Goal: Check status: Check status

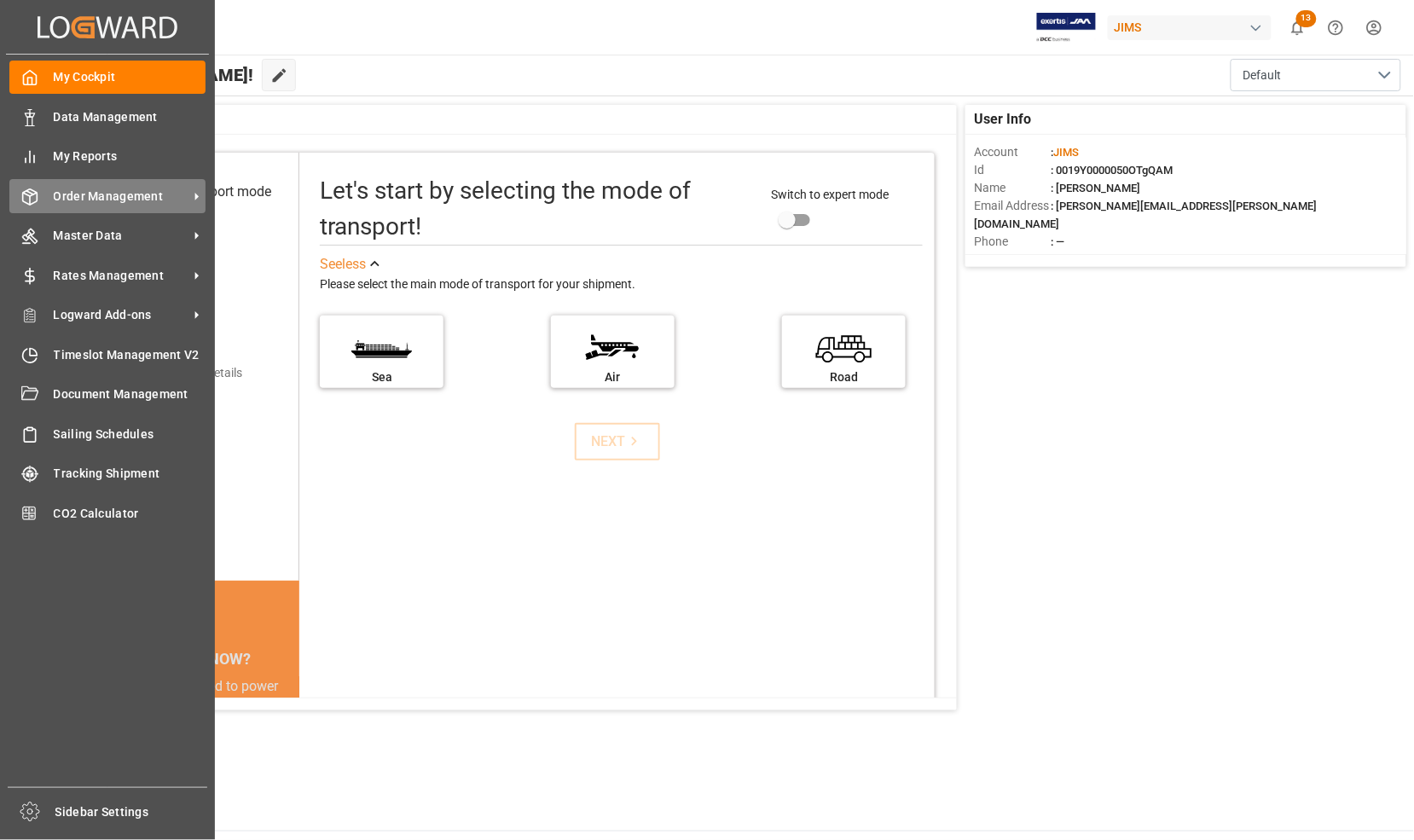
click at [84, 195] on span "Order Management" at bounding box center [121, 196] width 135 height 18
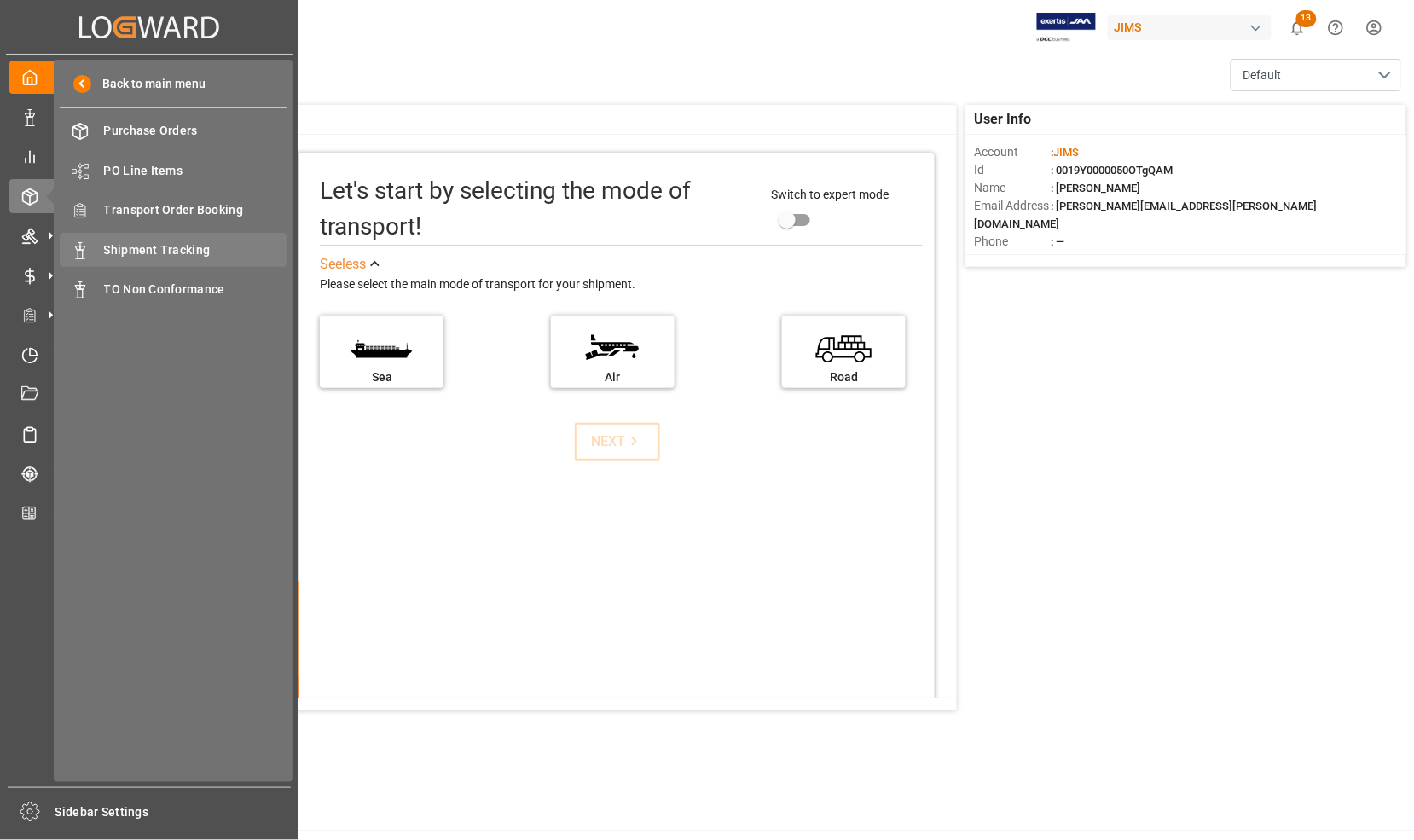
click at [145, 246] on span "Shipment Tracking" at bounding box center [196, 250] width 183 height 18
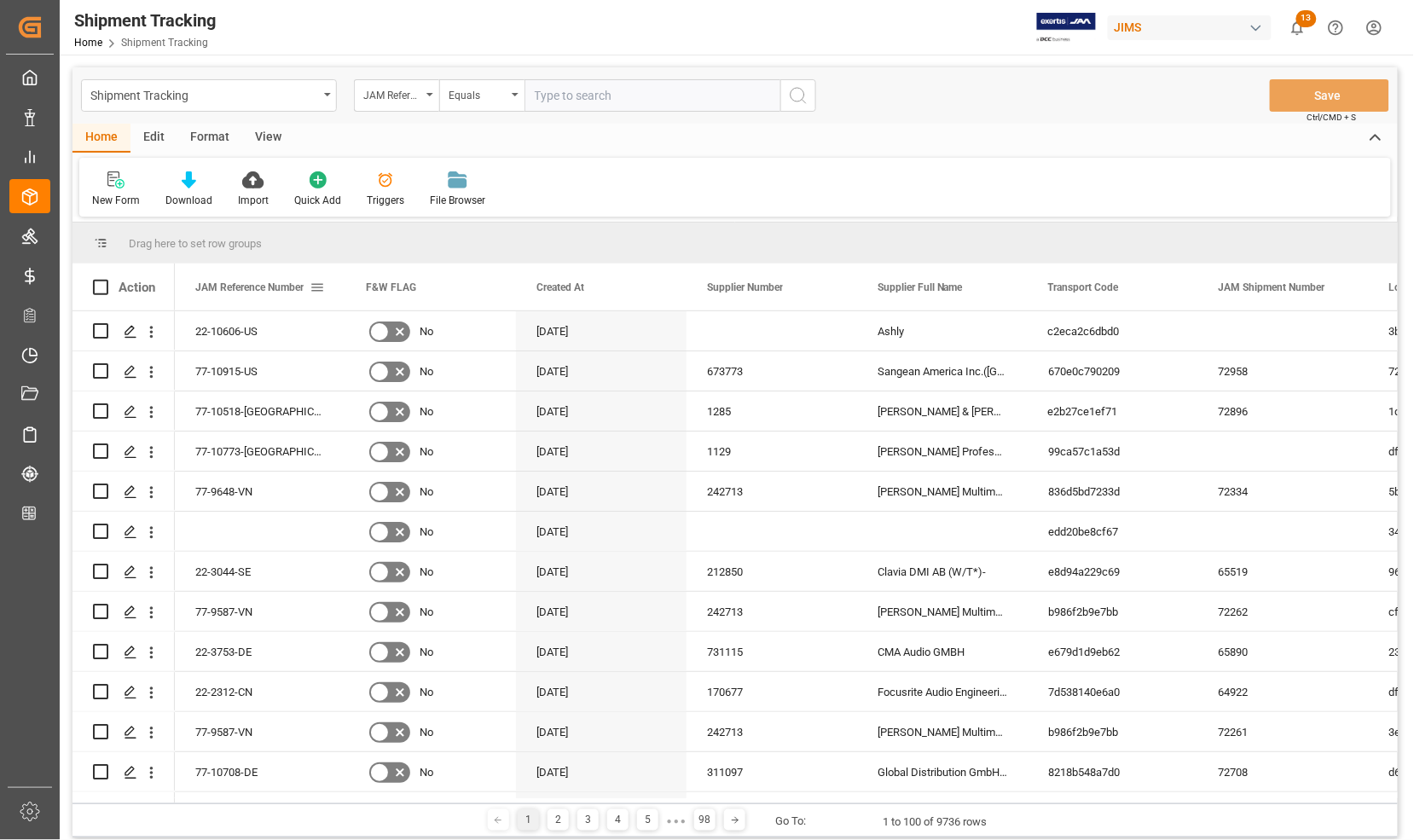
click at [313, 286] on span at bounding box center [318, 287] width 16 height 16
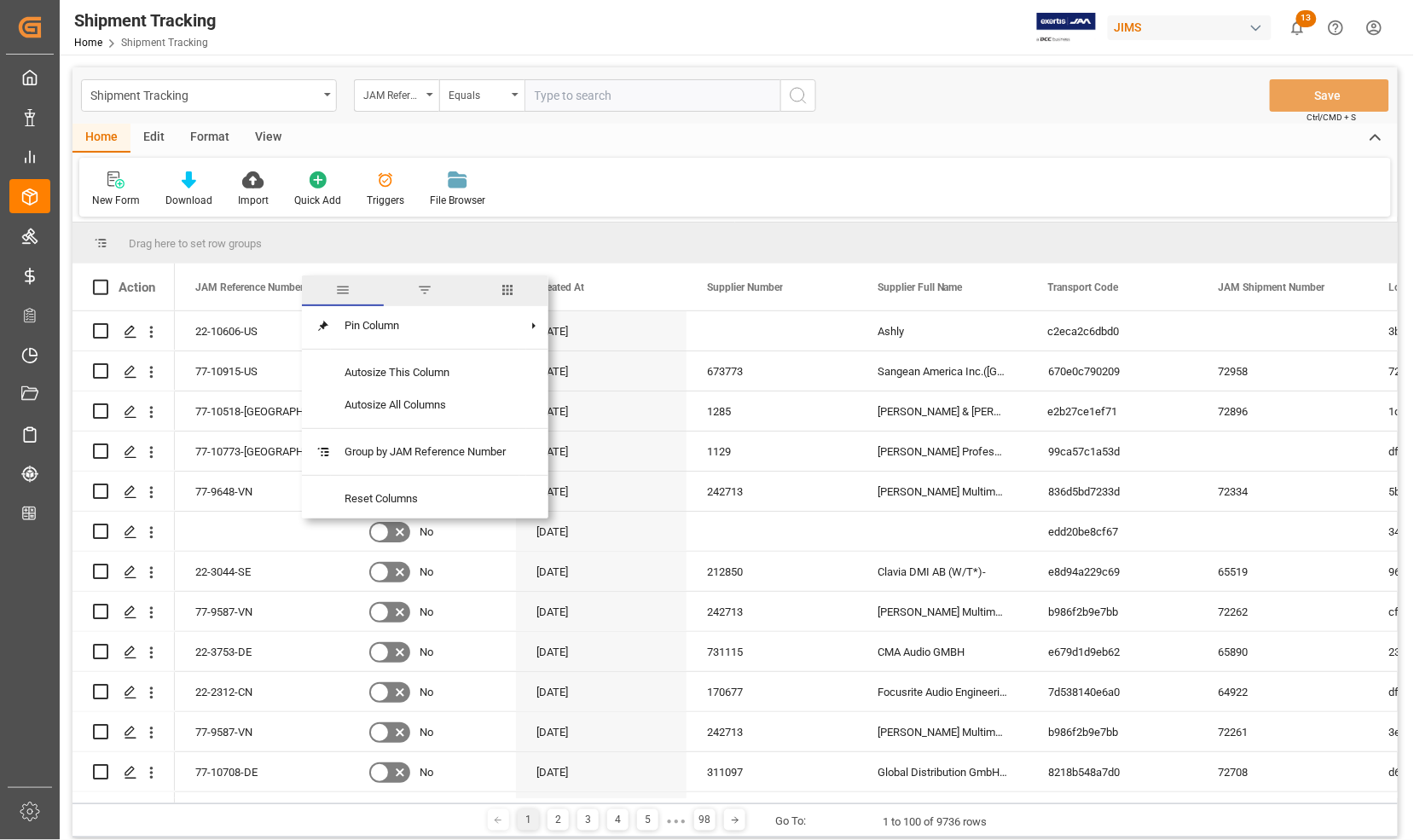
click at [507, 292] on span "columns" at bounding box center [508, 290] width 16 height 16
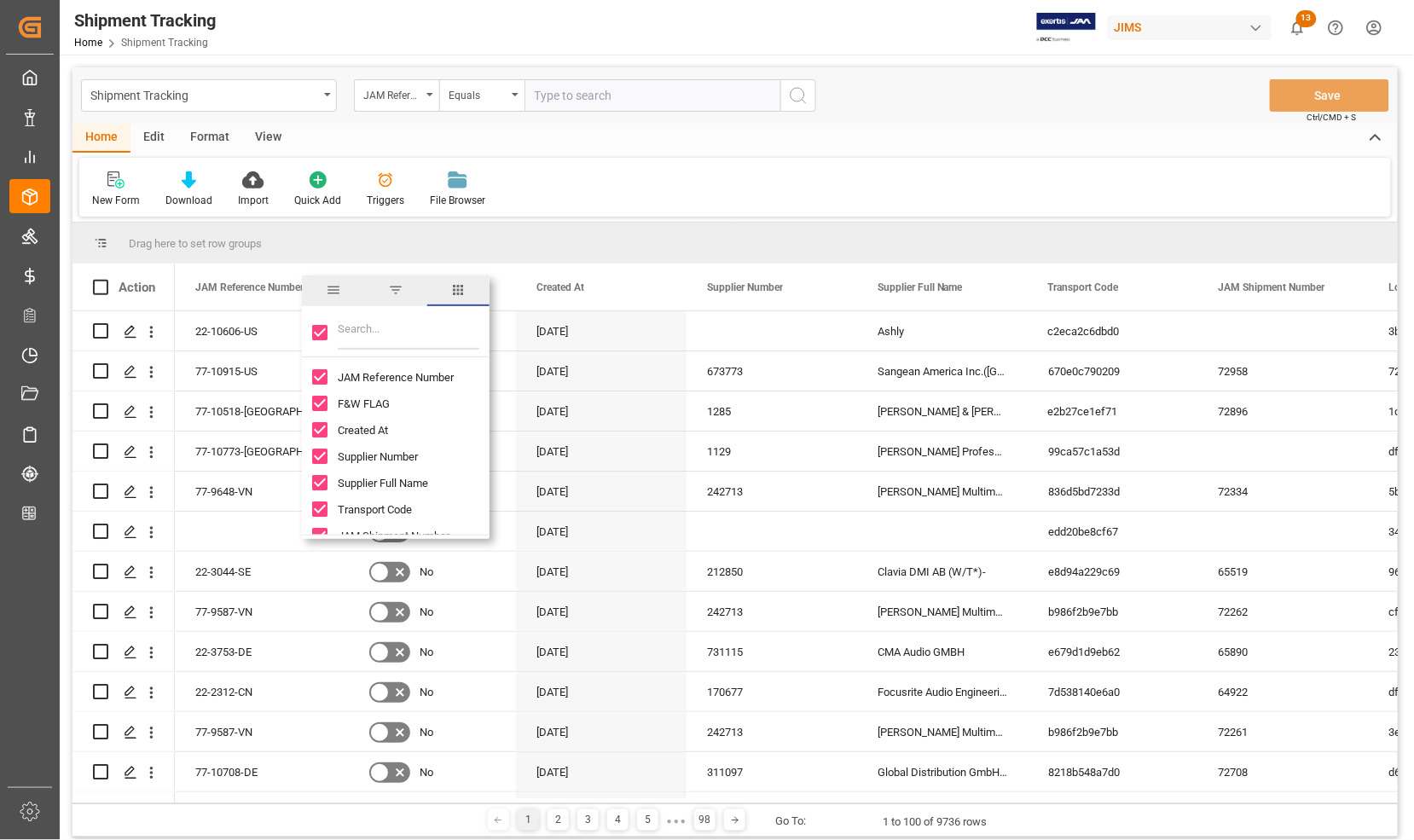
click at [317, 334] on input "Toggle Select All Columns" at bounding box center [320, 333] width 16 height 16
checkbox input "false"
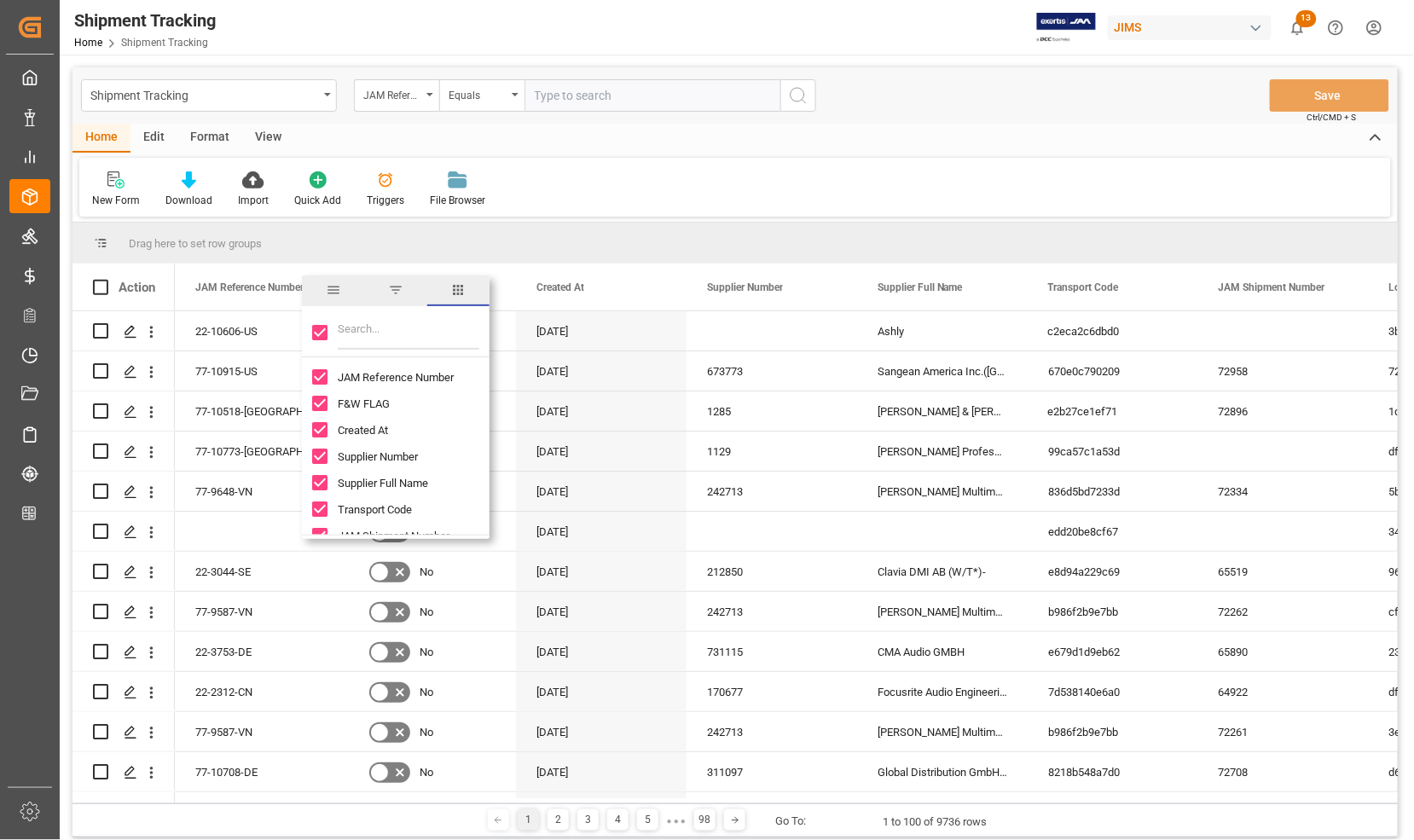
checkbox input "false"
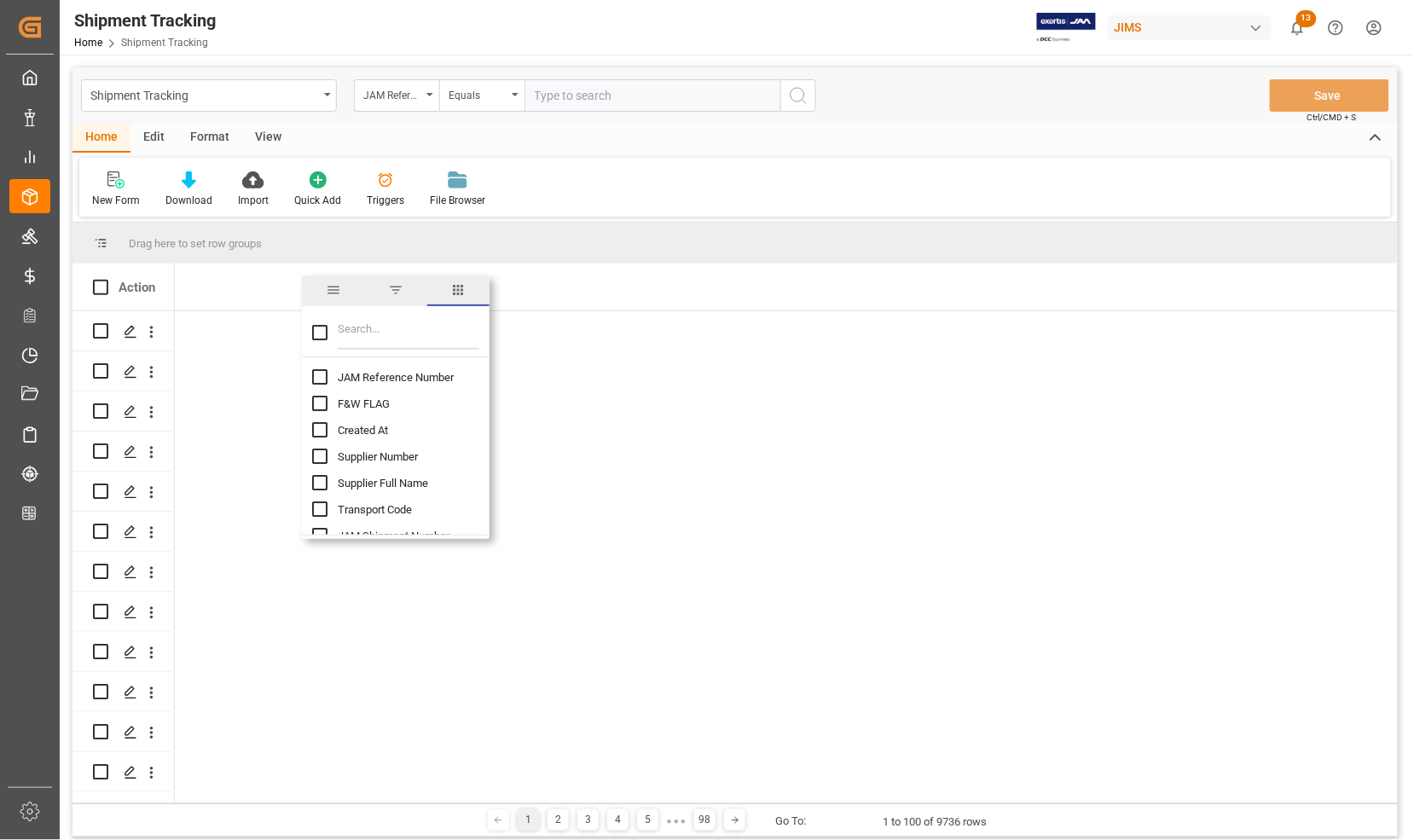
click at [401, 330] on input "Filter Columns Input" at bounding box center [408, 332] width 142 height 34
type input "vessel"
click at [386, 378] on span "Vessel Name" at bounding box center [370, 377] width 65 height 13
checkbox input "false"
checkbox input "true"
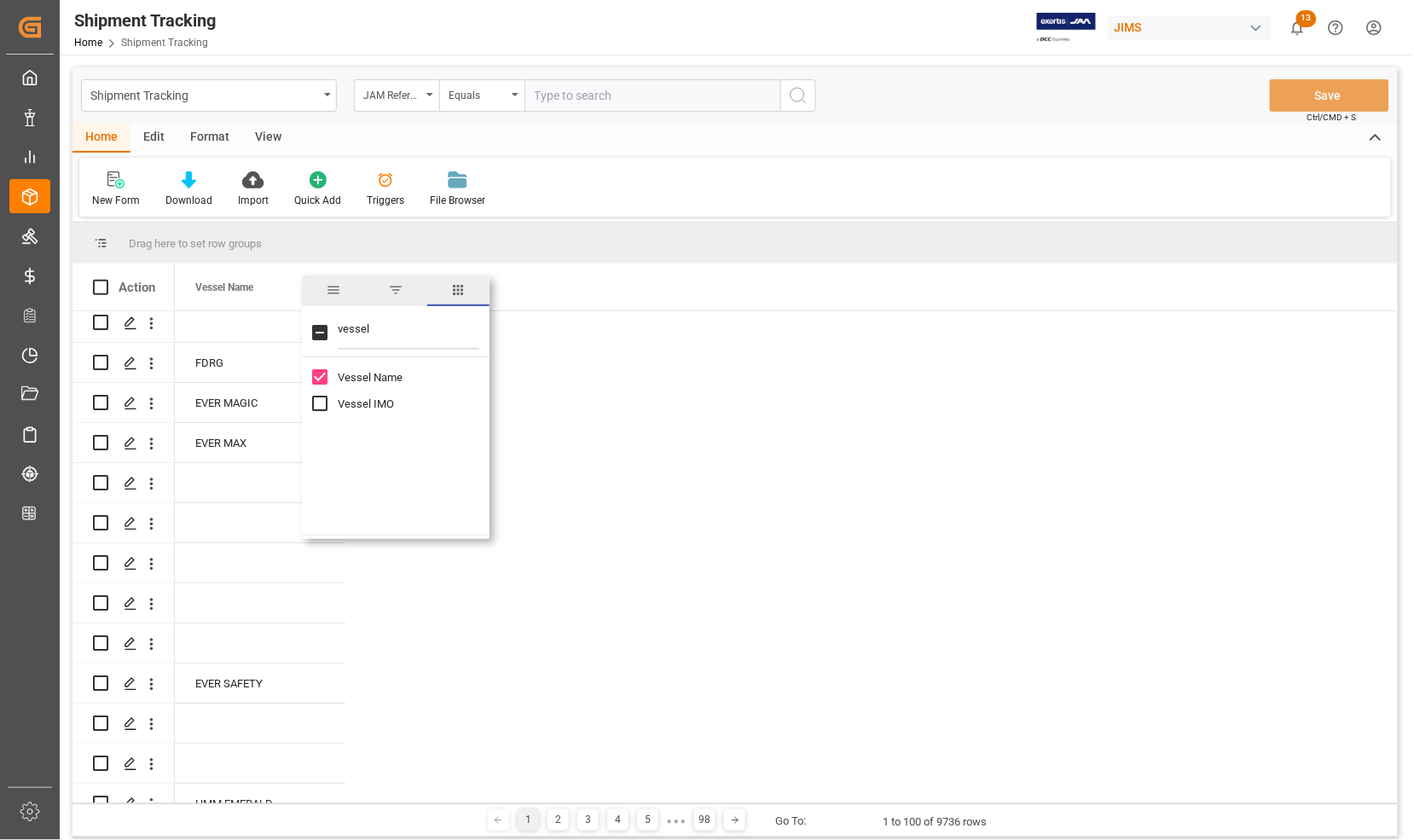
scroll to position [5, 0]
click at [640, 292] on div "Vessel Name" at bounding box center [786, 287] width 1223 height 47
click at [273, 291] on div "Vessel Name" at bounding box center [253, 287] width 114 height 47
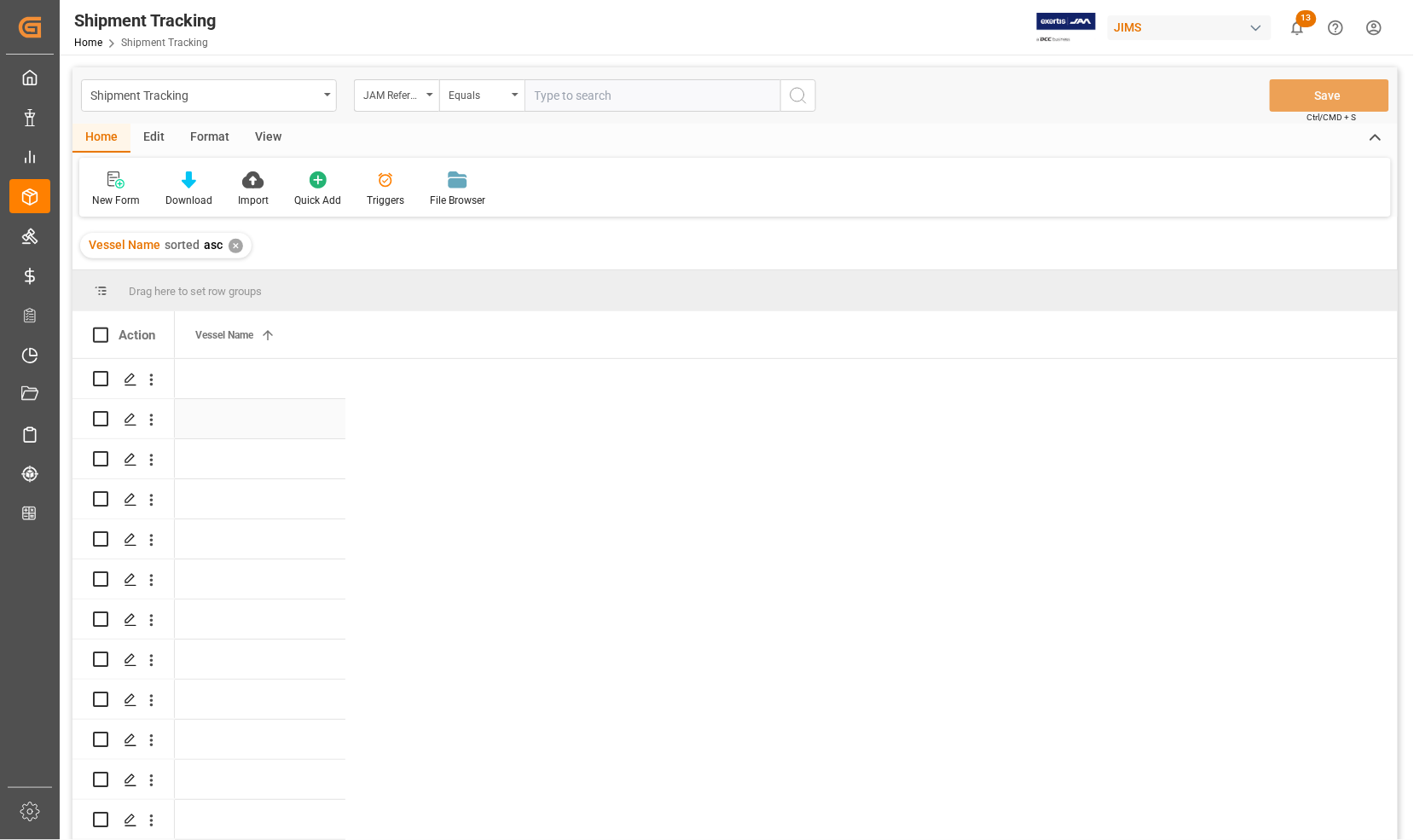
scroll to position [5, 0]
click at [282, 332] on div "Vessel Name 1" at bounding box center [253, 335] width 114 height 47
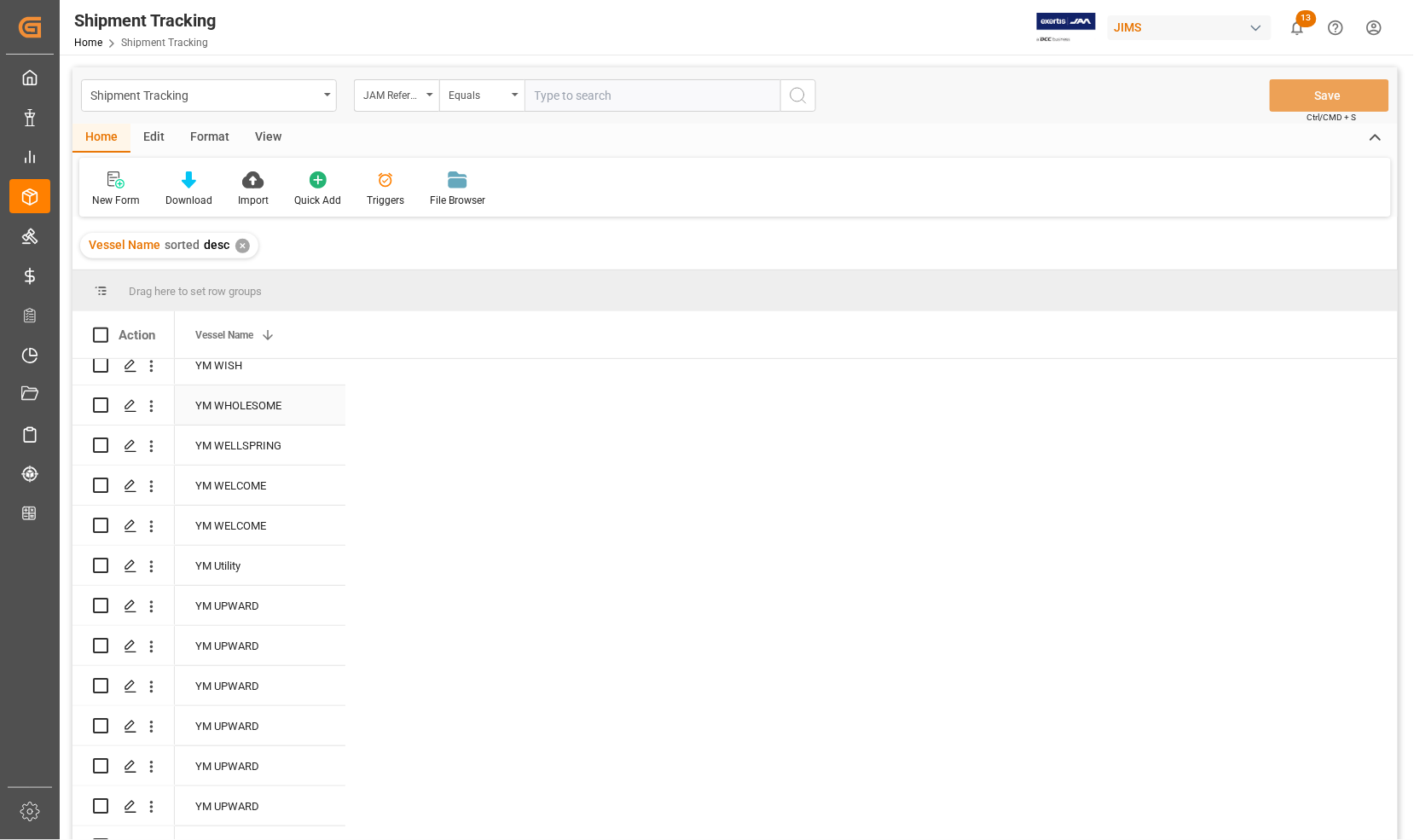
scroll to position [213, 0]
click at [323, 332] on span at bounding box center [318, 335] width 16 height 16
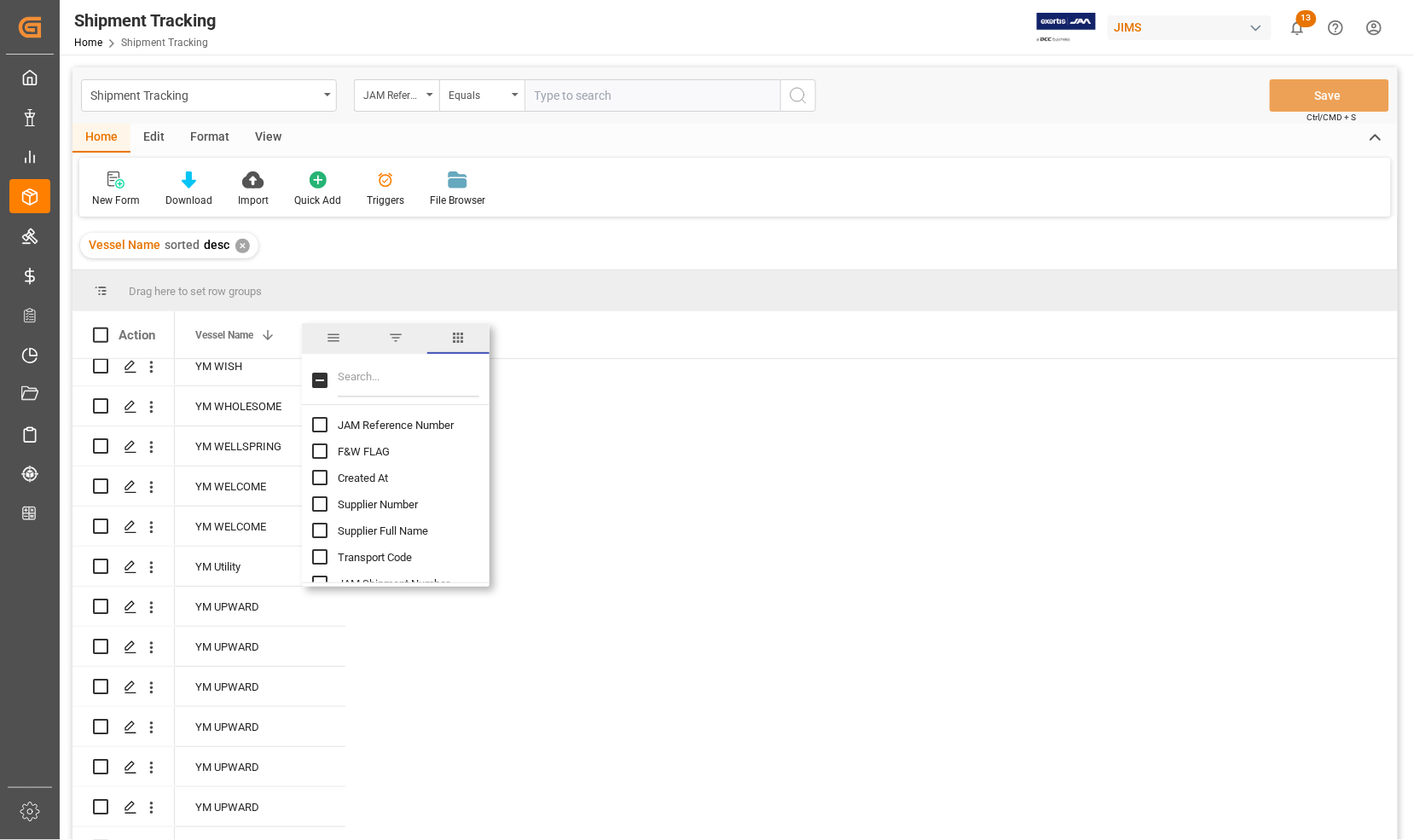
click at [393, 337] on span "filter" at bounding box center [395, 337] width 16 height 16
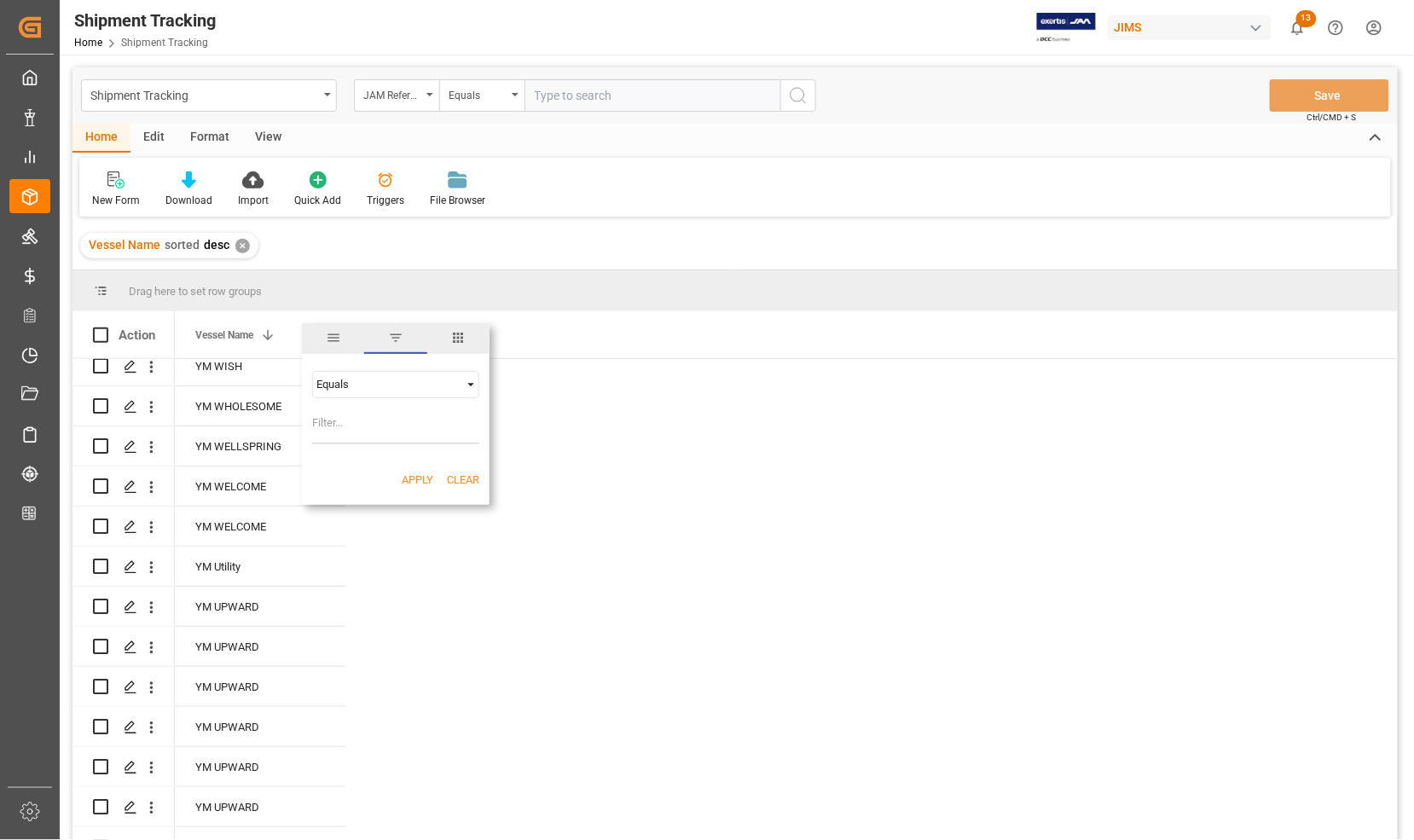
click at [363, 389] on div "Equals" at bounding box center [389, 384] width 144 height 13
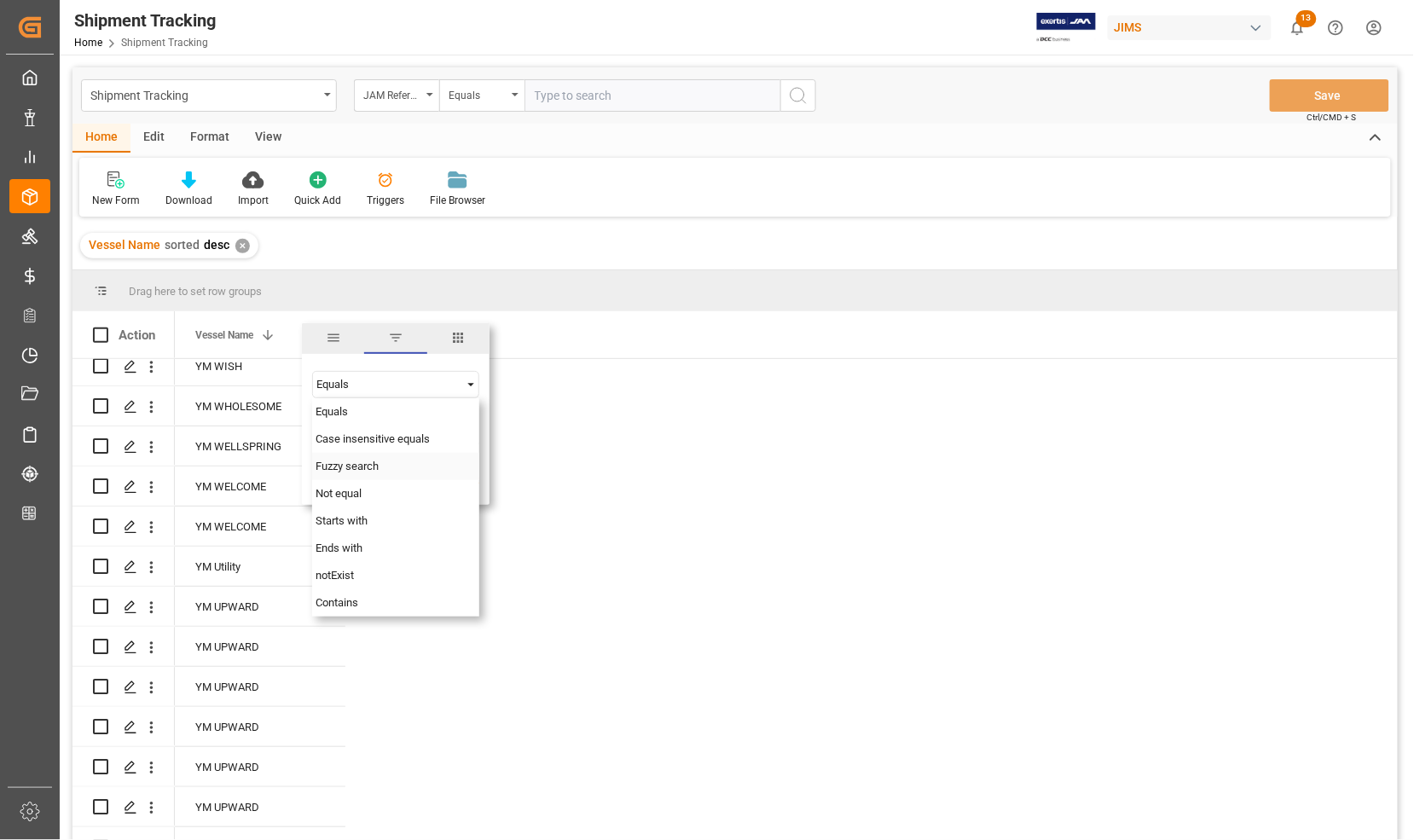
click at [371, 462] on span "Fuzzy search" at bounding box center [347, 465] width 63 height 13
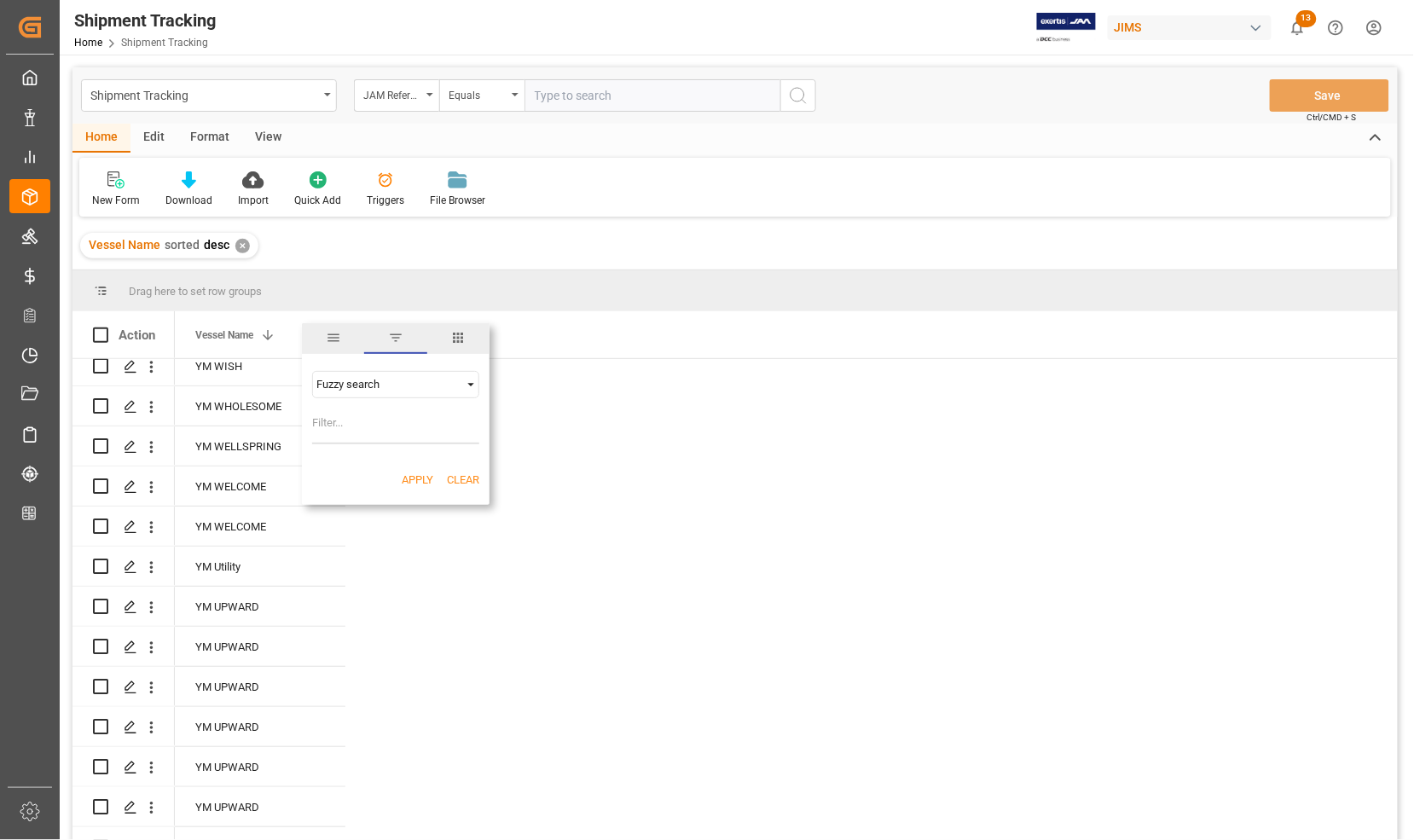
click at [363, 432] on input "Filter Value" at bounding box center [395, 426] width 167 height 34
type input "[US_STATE]"
click at [420, 478] on button "Apply" at bounding box center [417, 480] width 31 height 17
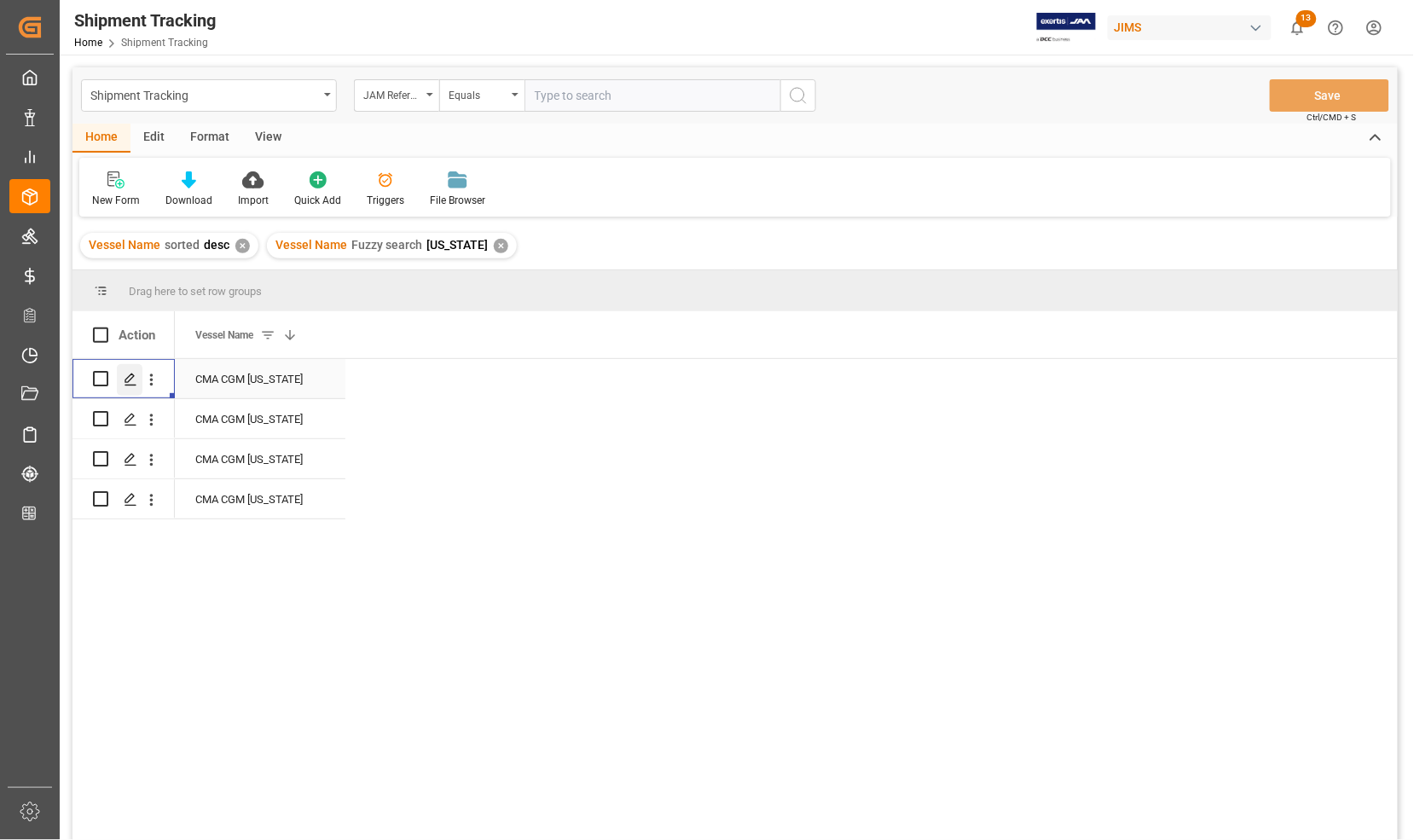
click at [128, 385] on line "Press SPACE to select this row." at bounding box center [131, 385] width 10 height 0
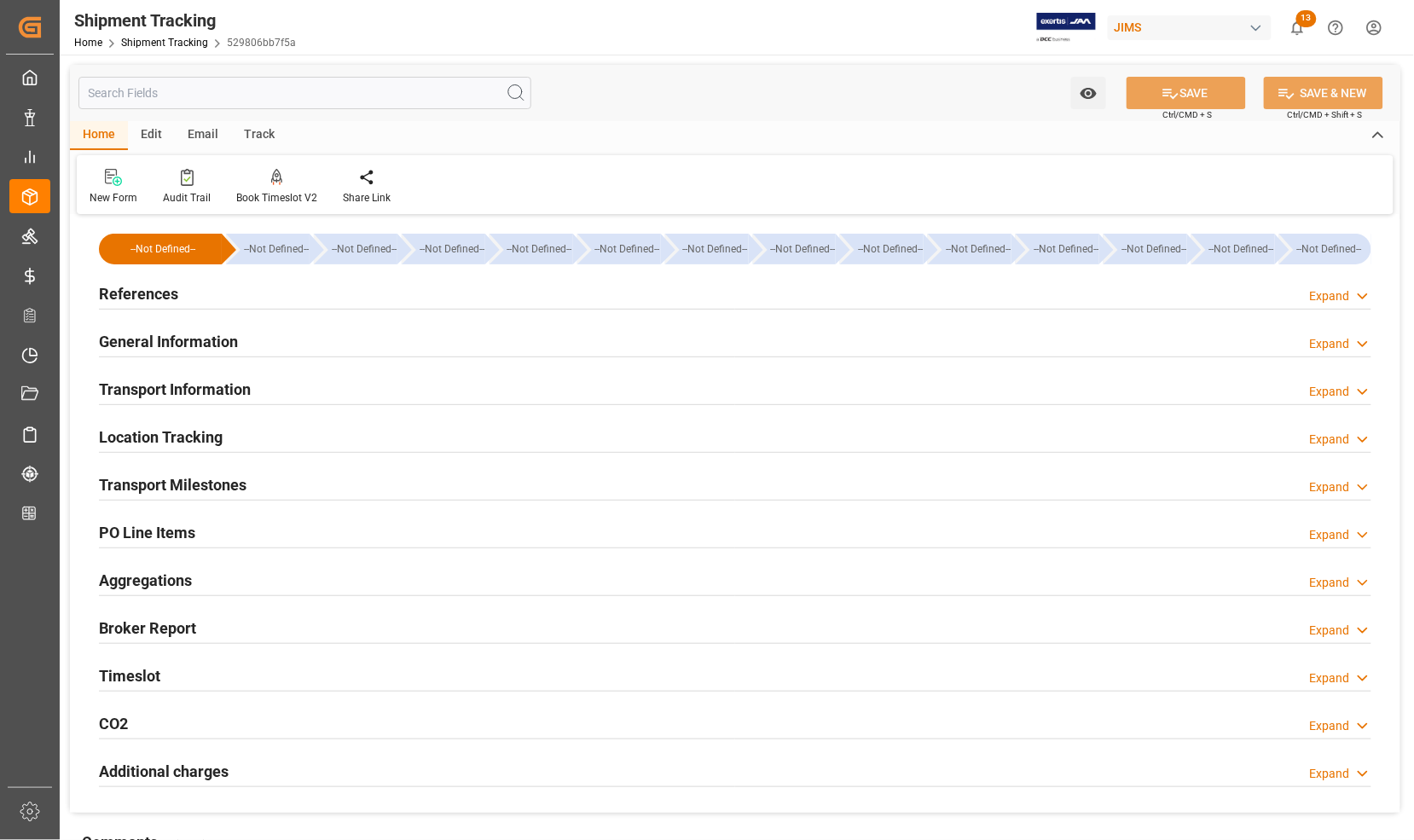
click at [120, 299] on h2 "References" at bounding box center [138, 293] width 80 height 23
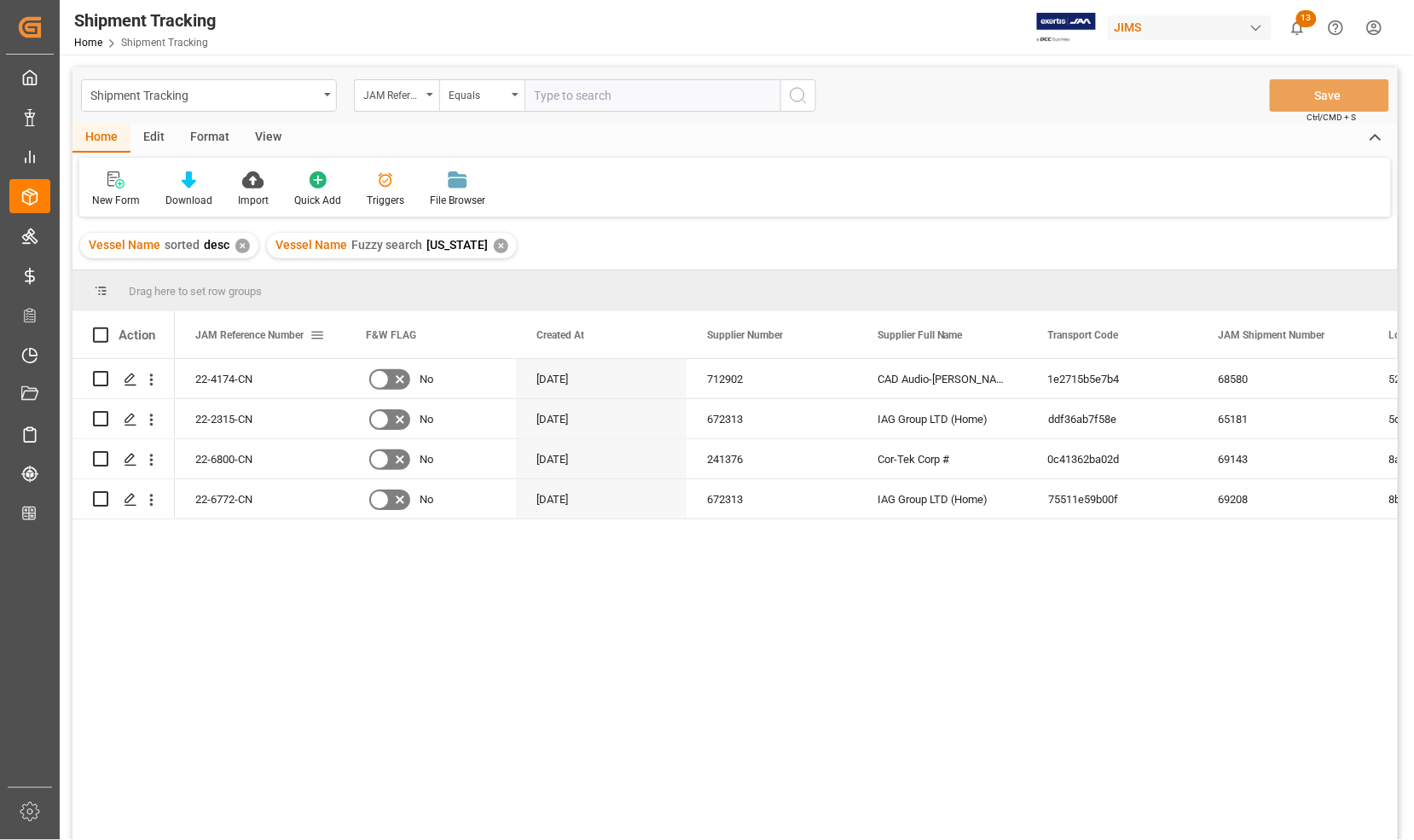
click at [318, 335] on span at bounding box center [318, 335] width 16 height 16
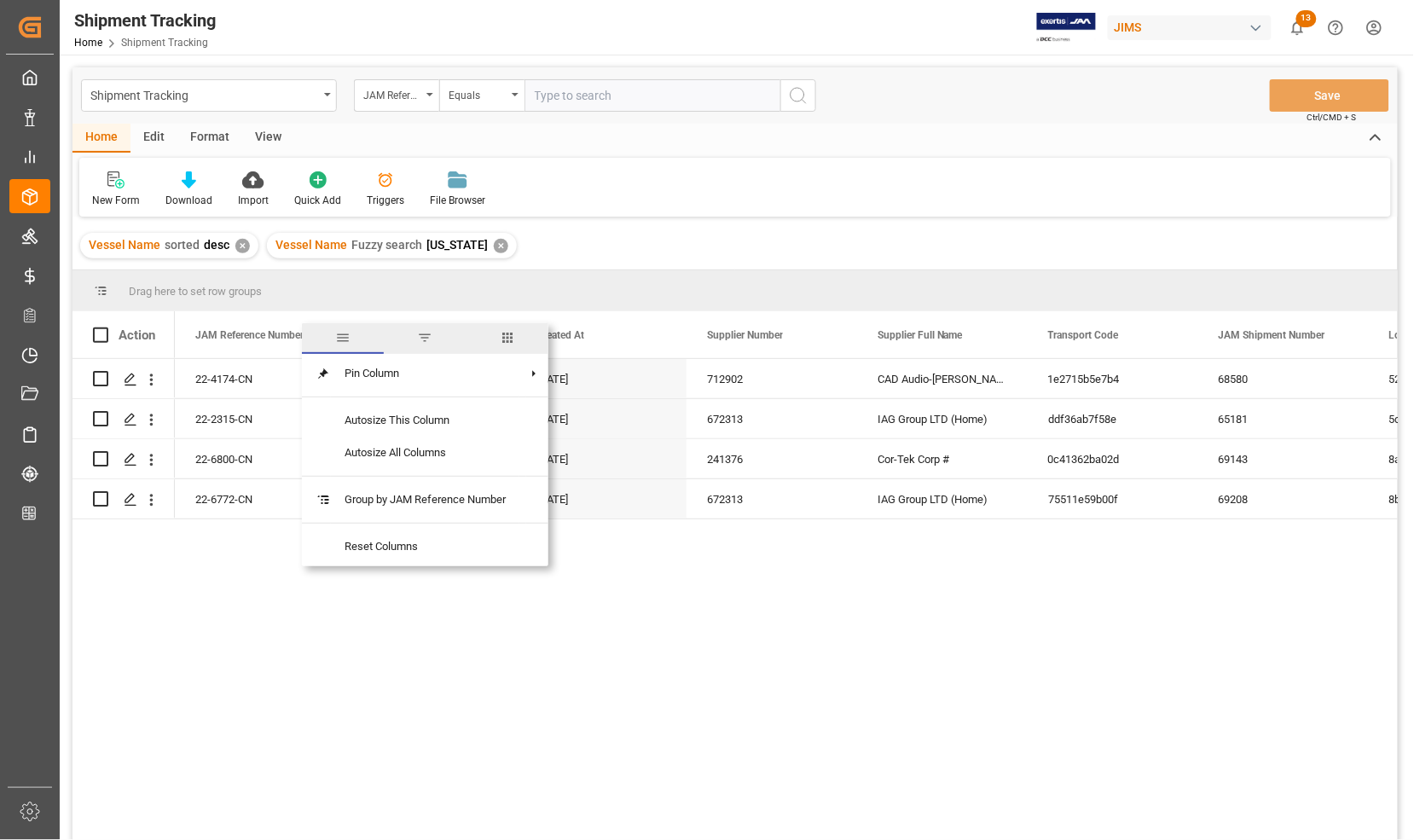
click at [508, 343] on span "columns" at bounding box center [508, 337] width 16 height 16
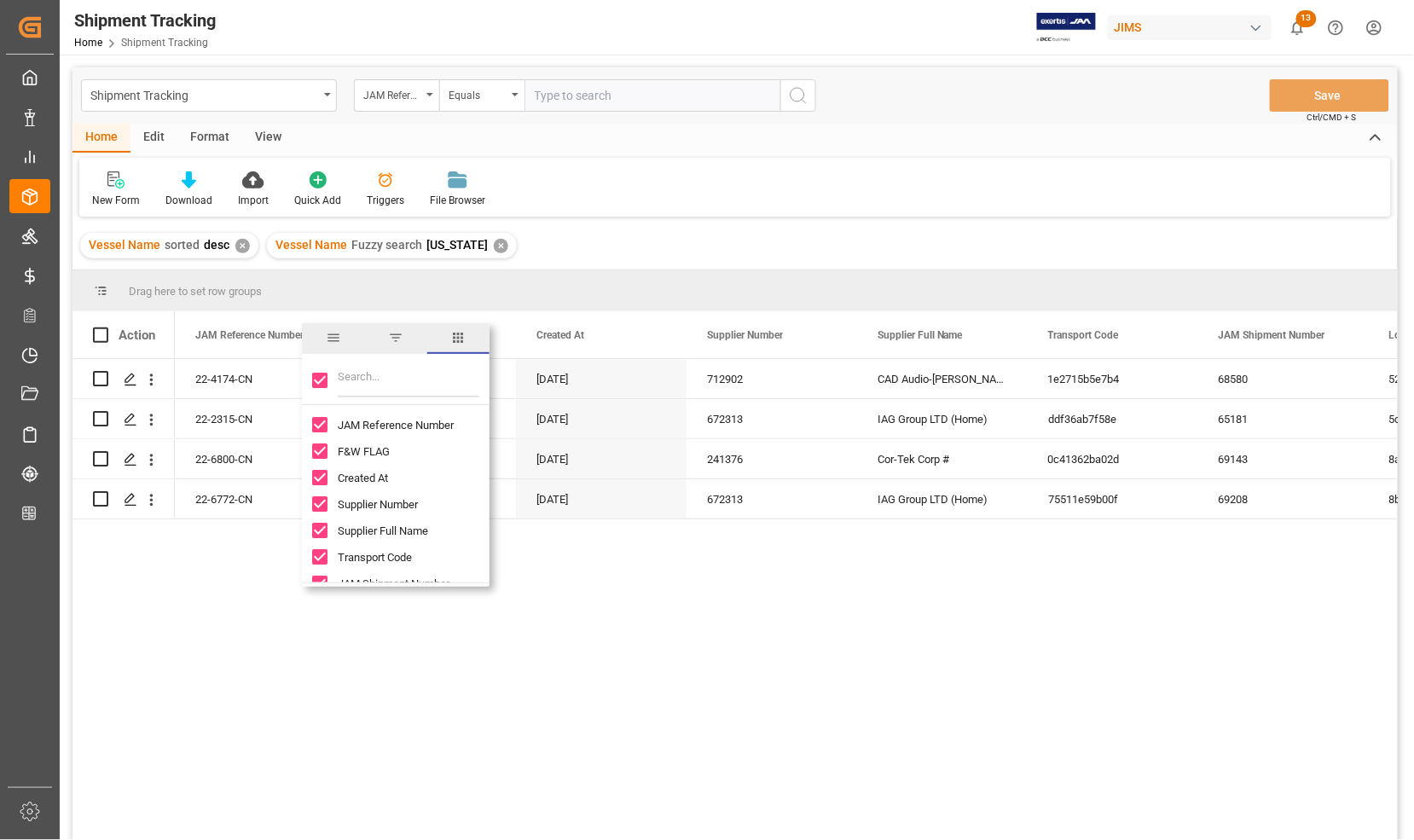
click at [317, 384] on input "Toggle Select All Columns" at bounding box center [320, 381] width 16 height 16
checkbox input "false"
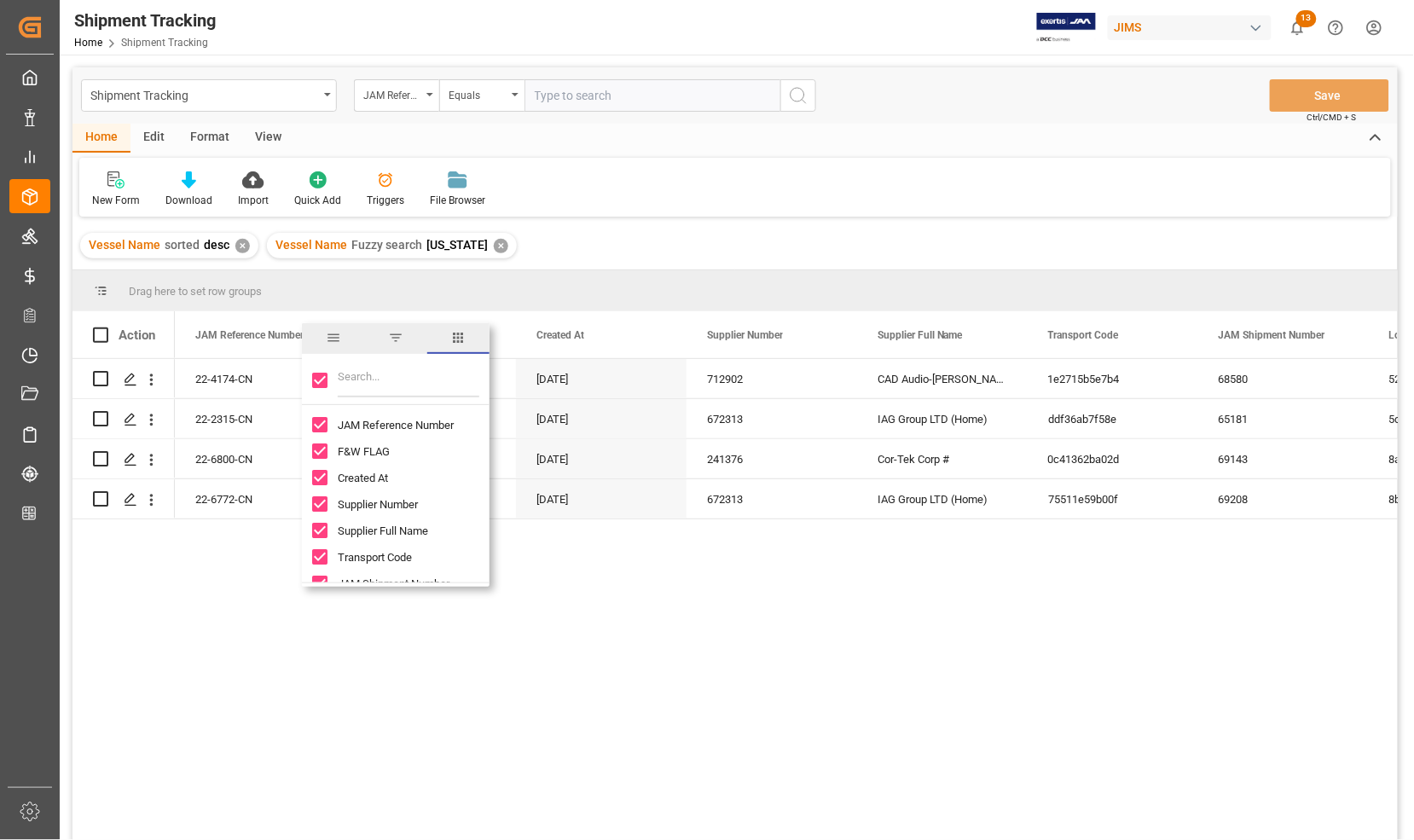
checkbox input "false"
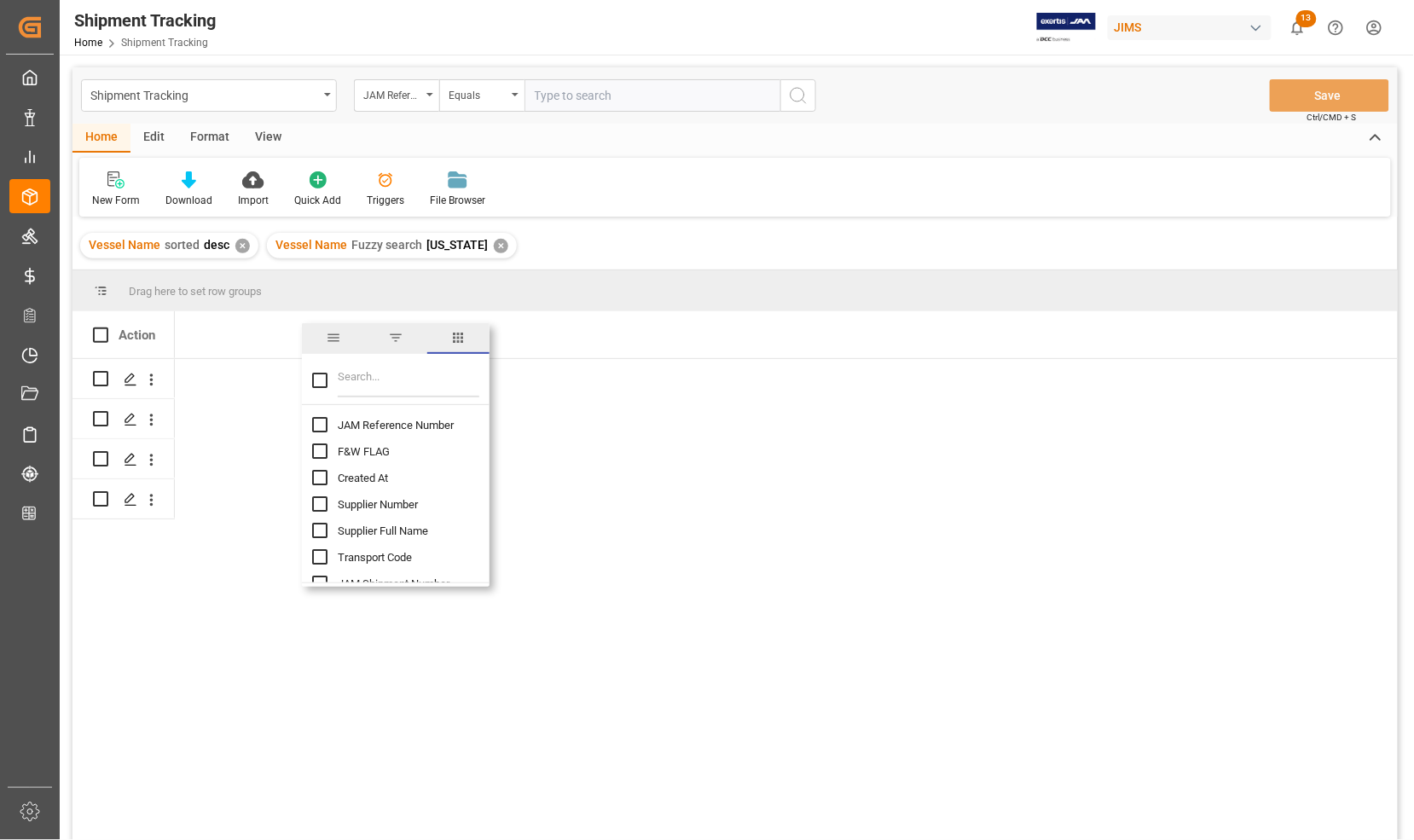
click at [406, 377] on input "Filter Columns Input" at bounding box center [408, 380] width 142 height 34
type input "log"
click at [321, 449] on input "Logward Status column toggle visibility (hidden)" at bounding box center [320, 452] width 16 height 16
checkbox input "true"
checkbox input "false"
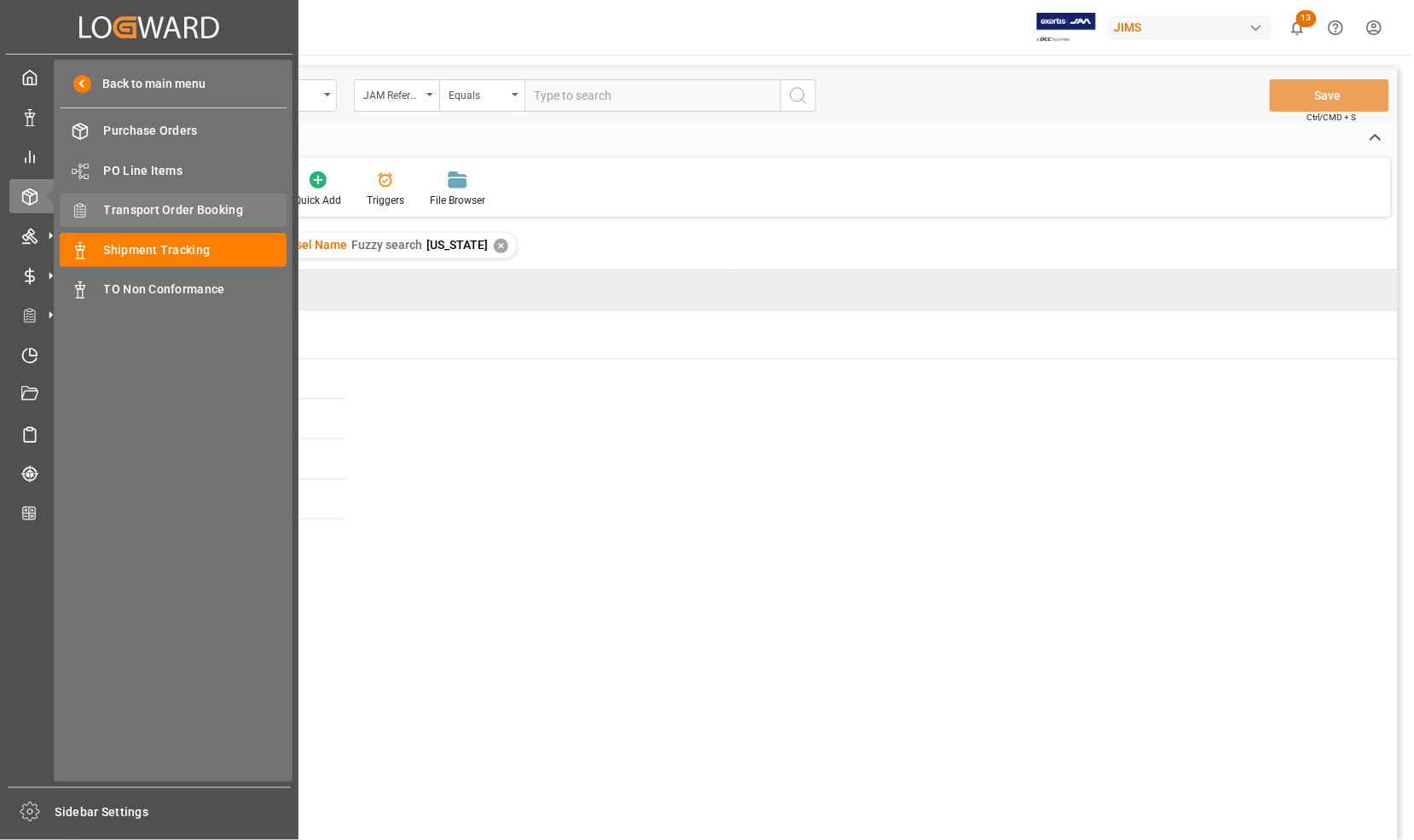
click at [158, 214] on span "Transport Order Booking" at bounding box center [196, 210] width 183 height 18
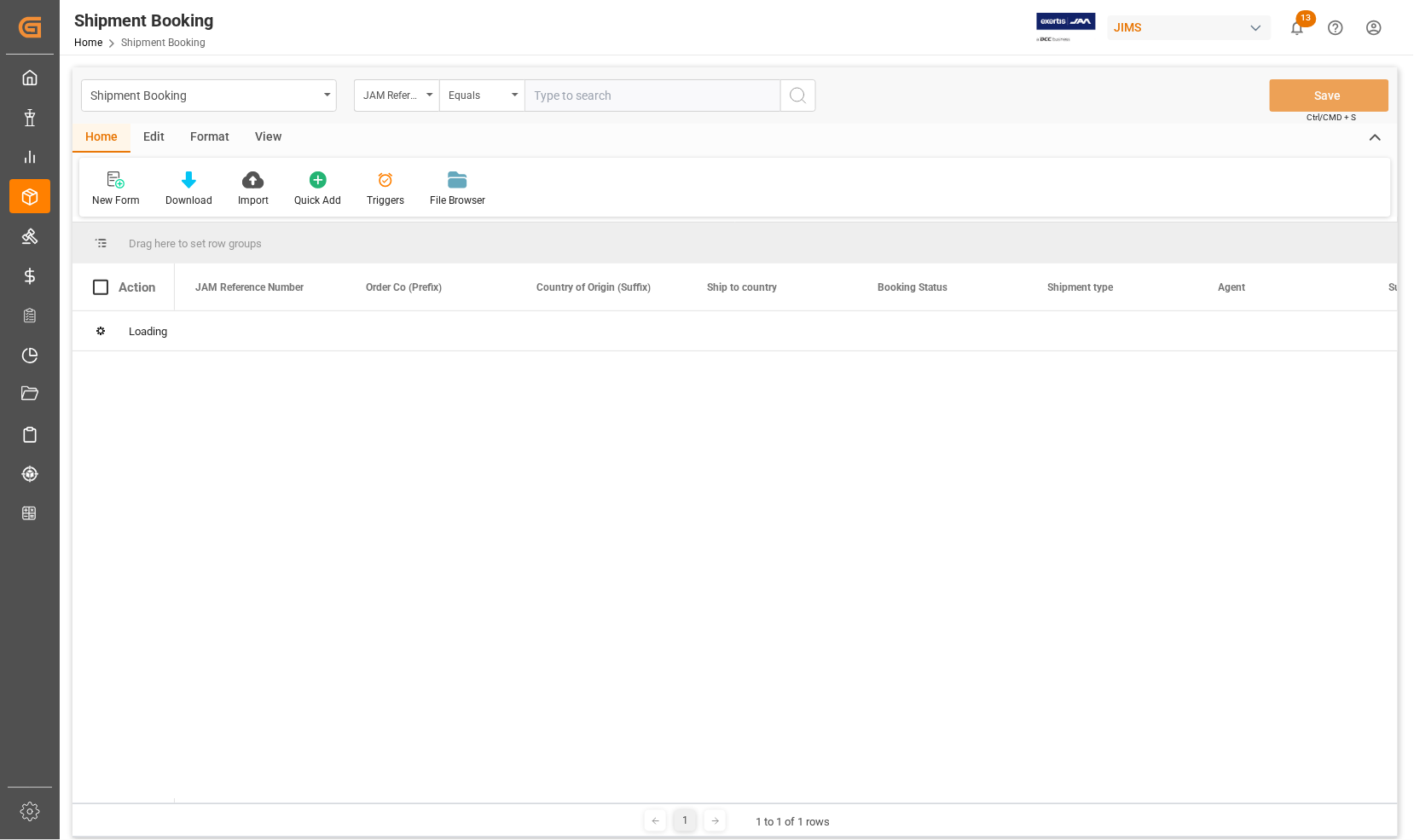
click at [627, 96] on input "text" at bounding box center [652, 95] width 256 height 32
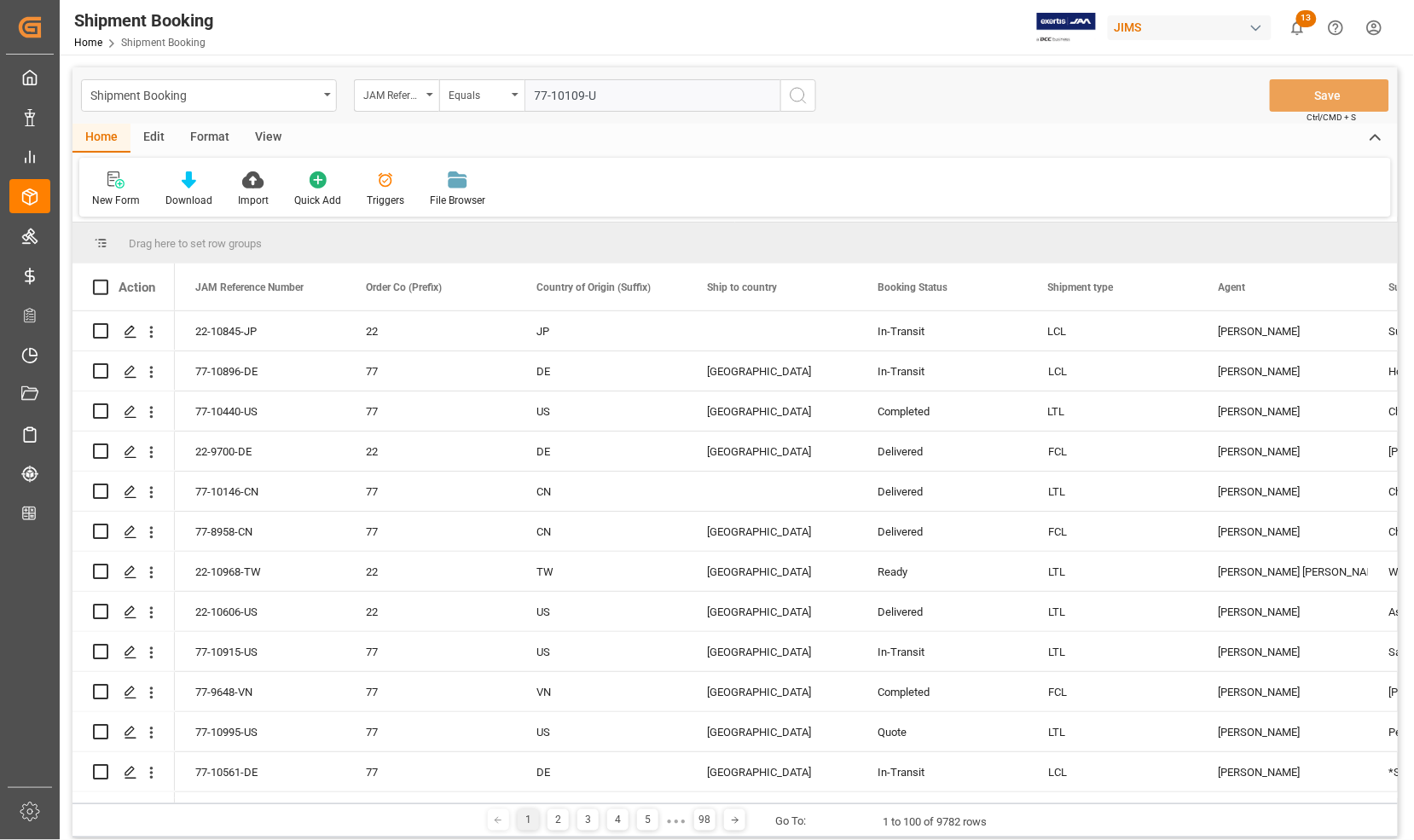
type input "77-10109-US"
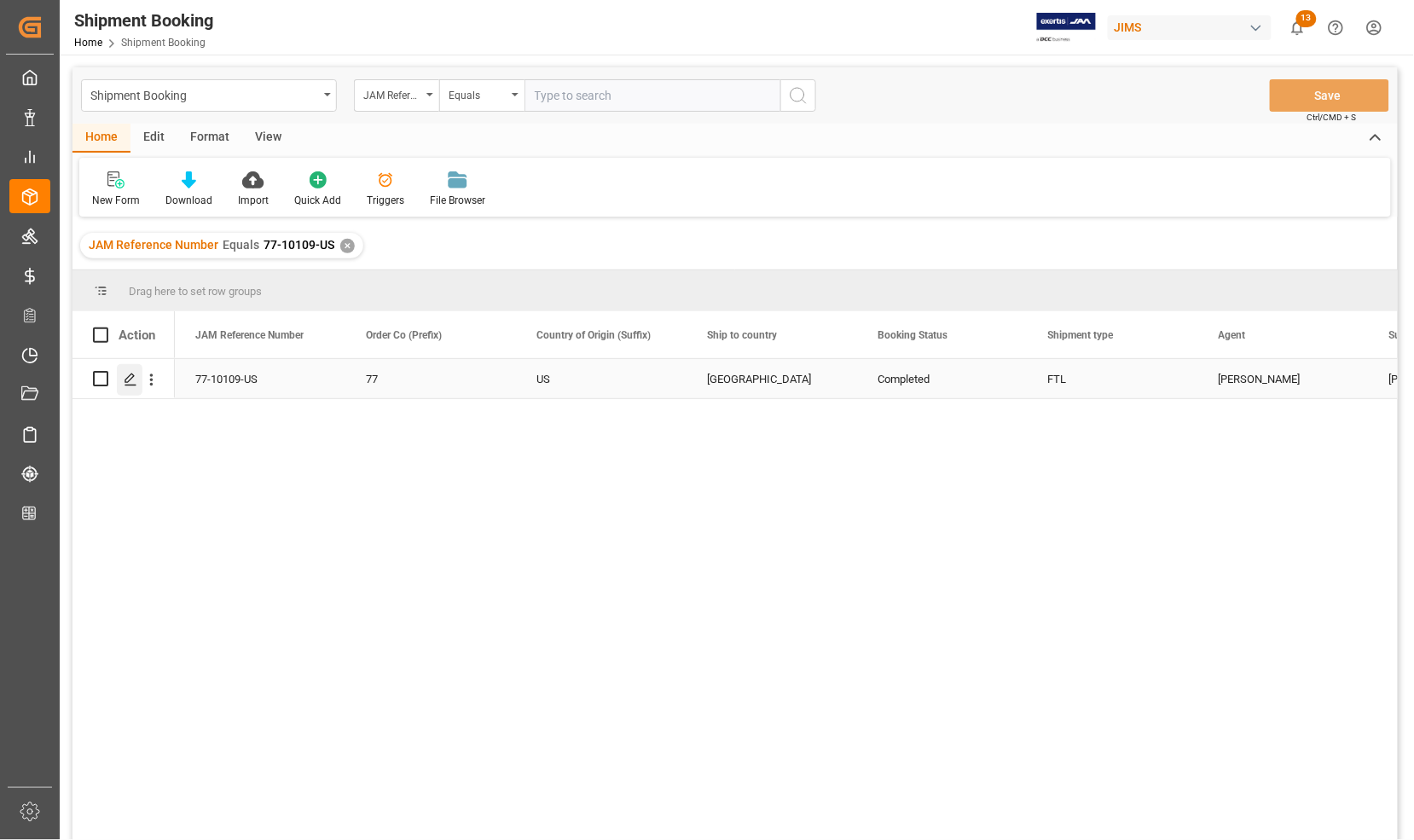
click at [126, 381] on icon "Press SPACE to select this row." at bounding box center [131, 380] width 14 height 14
